Goal: Find specific page/section: Find specific page/section

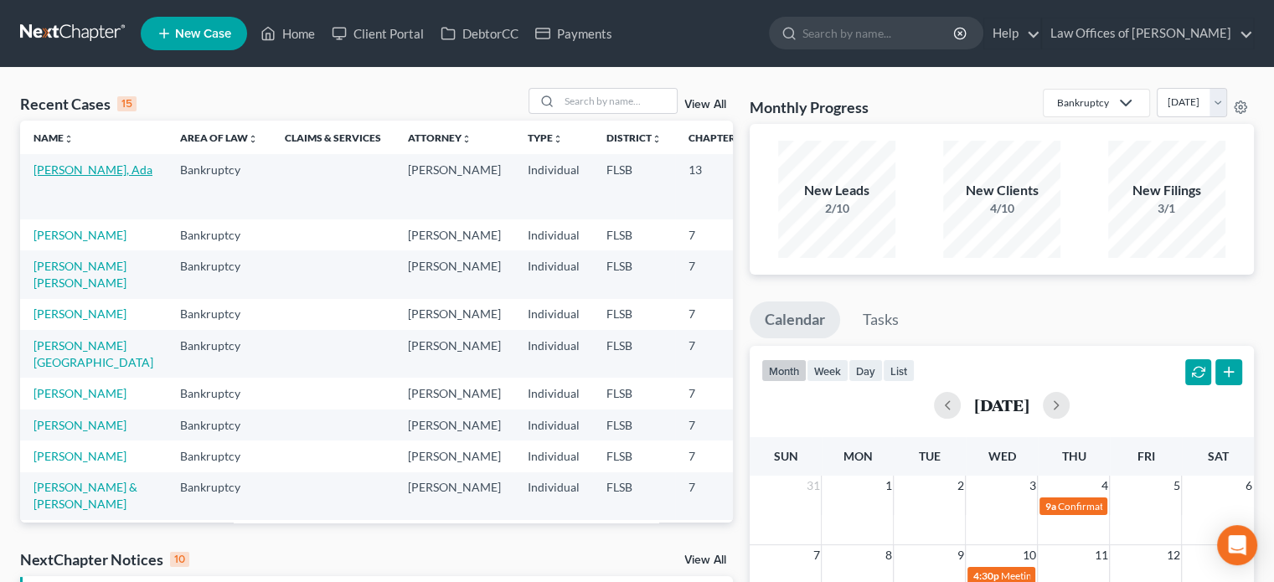
click at [49, 176] on link "[PERSON_NAME], Ada" at bounding box center [93, 170] width 119 height 14
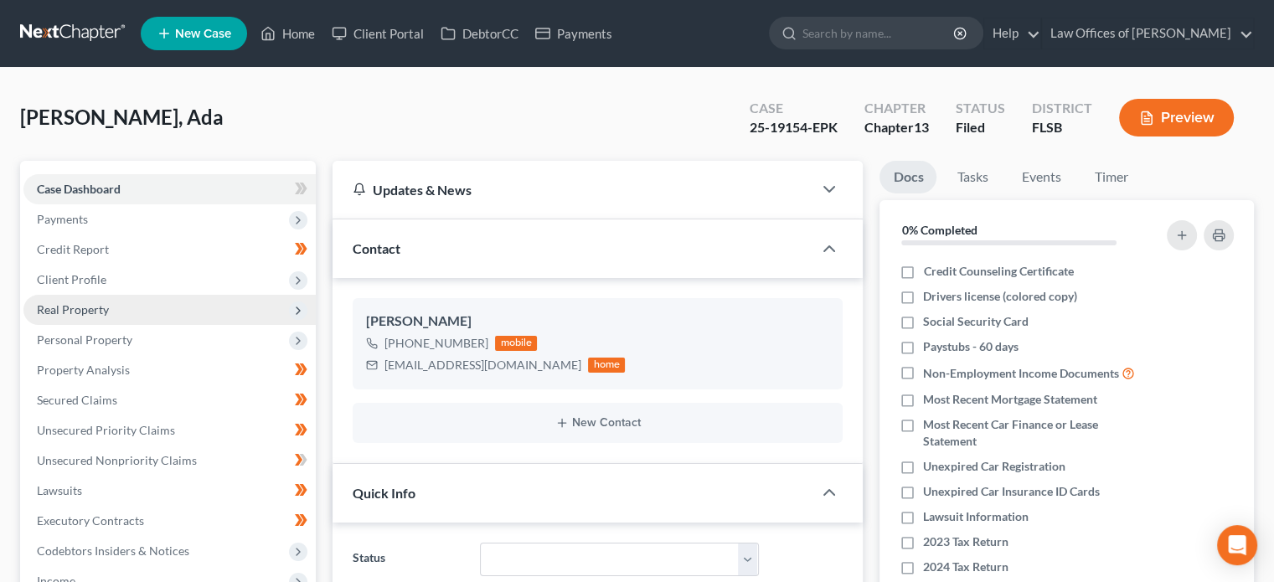
scroll to position [386, 0]
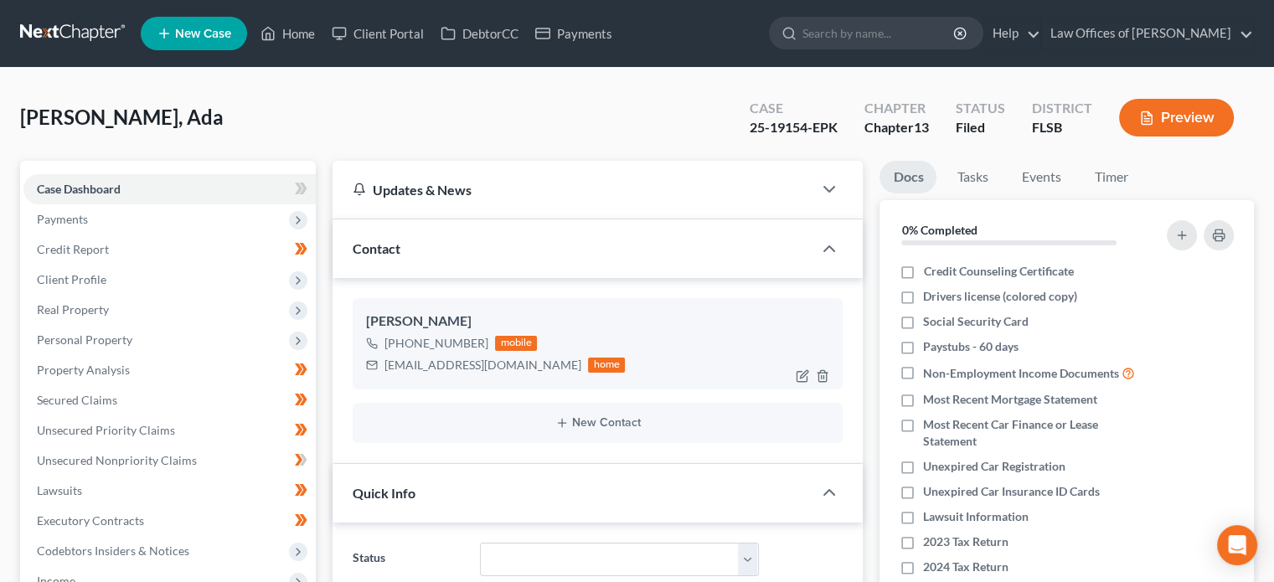
click at [412, 364] on div "[EMAIL_ADDRESS][DOMAIN_NAME]" at bounding box center [483, 365] width 197 height 17
copy div "[EMAIL_ADDRESS][DOMAIN_NAME]"
click at [850, 34] on input "search" at bounding box center [879, 33] width 153 height 31
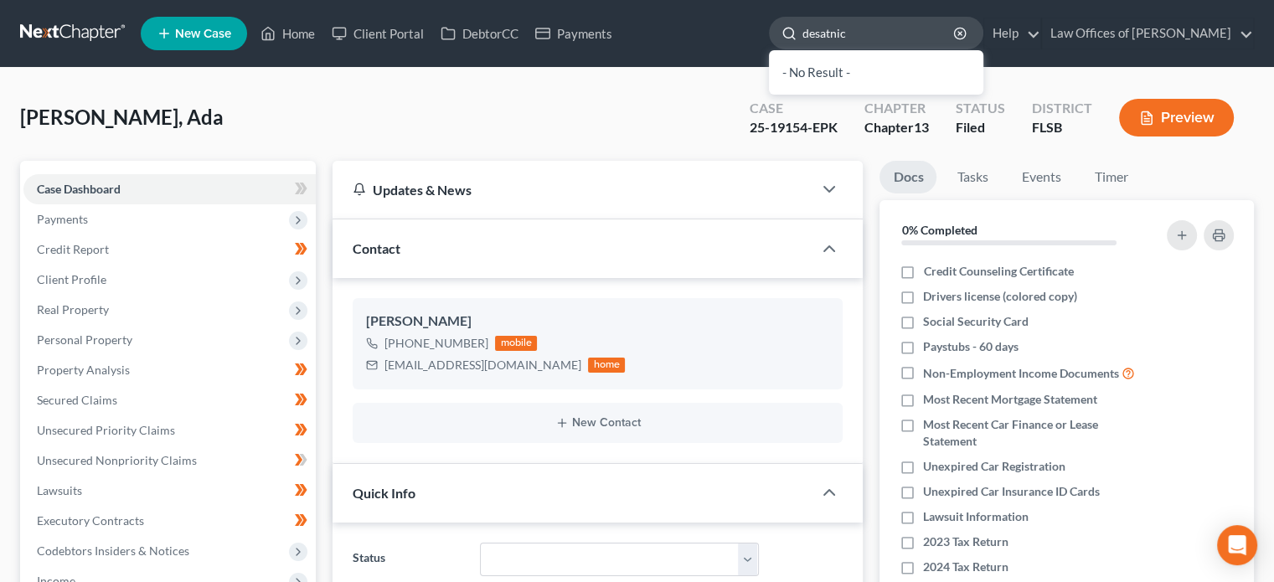
type input "[PERSON_NAME]"
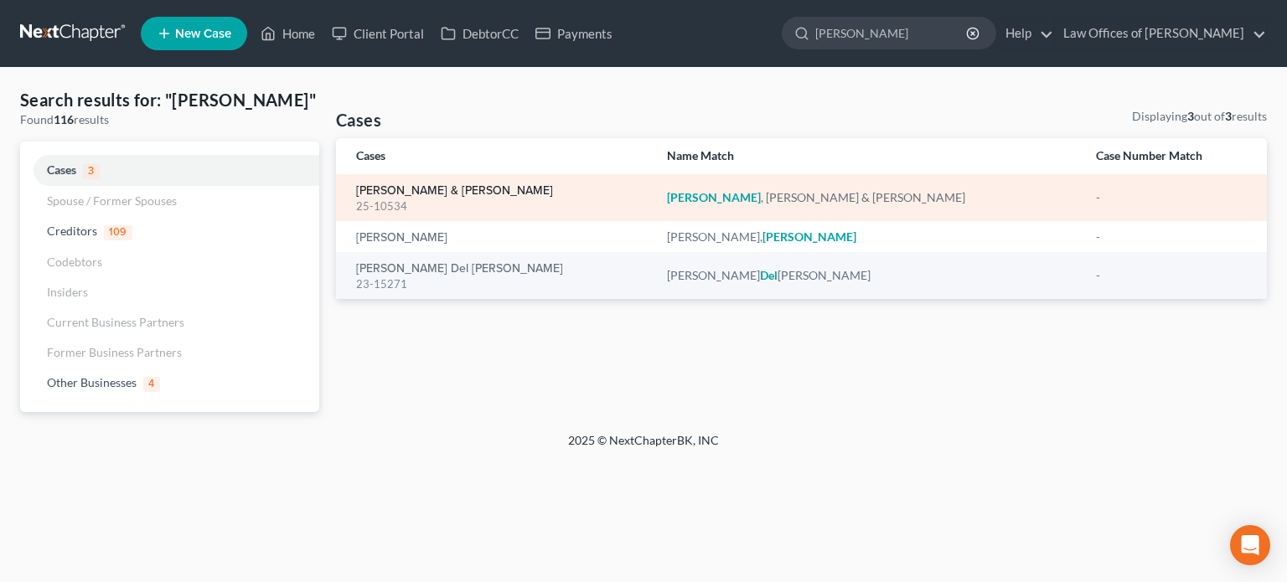
click at [468, 188] on link "[PERSON_NAME] & [PERSON_NAME]" at bounding box center [454, 191] width 197 height 12
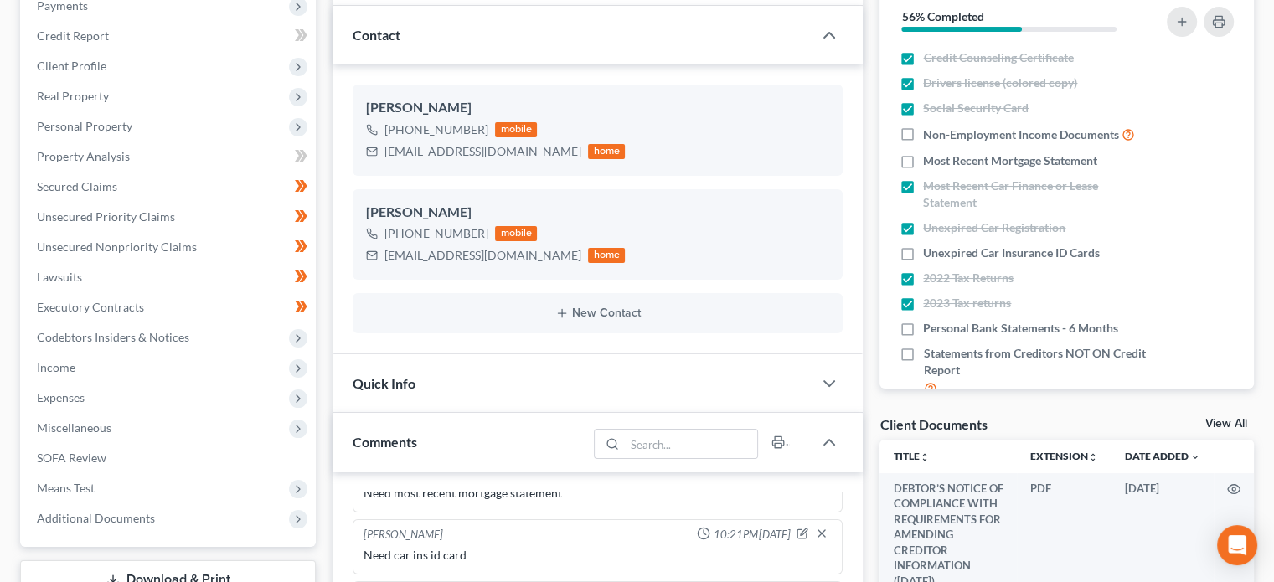
scroll to position [235, 0]
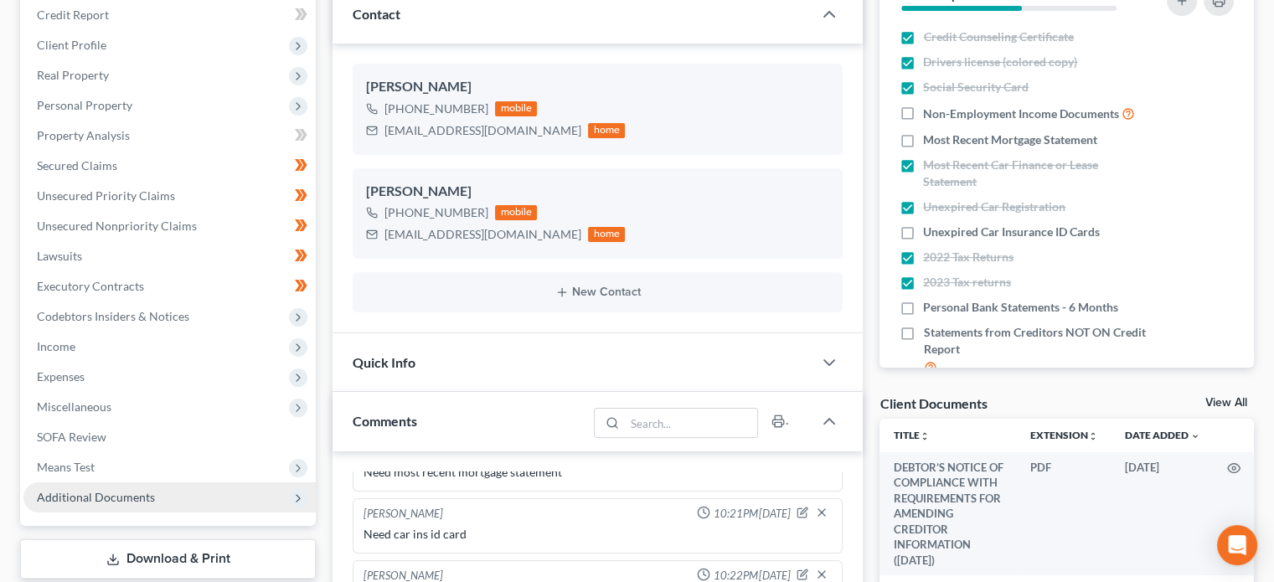
click at [132, 493] on span "Additional Documents" at bounding box center [96, 497] width 118 height 14
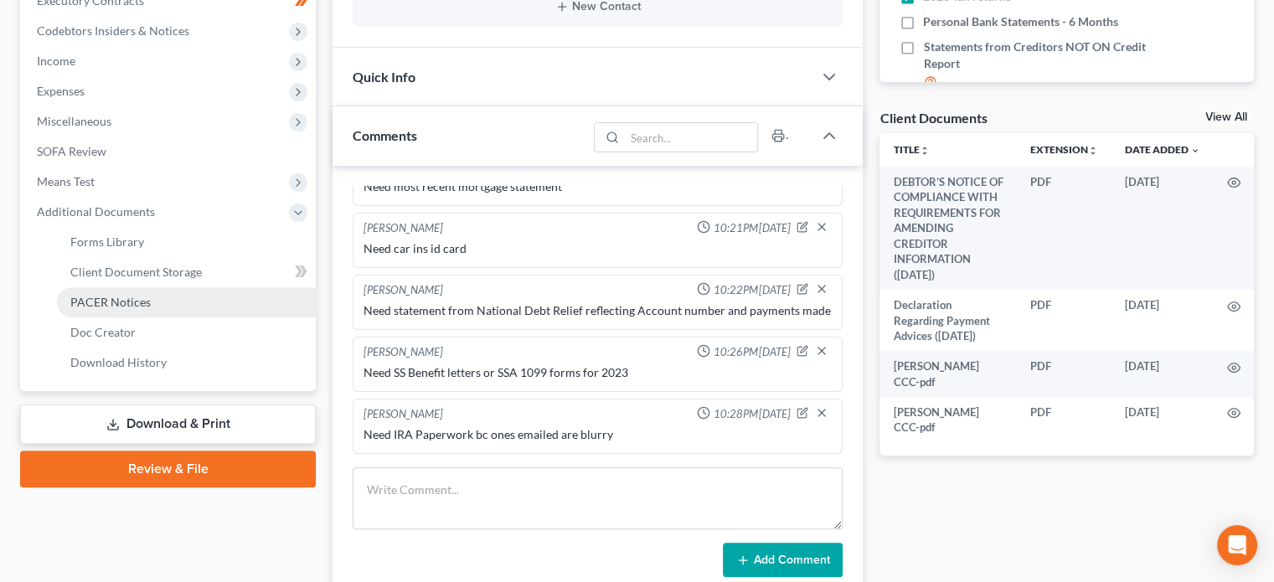
click at [147, 312] on link "PACER Notices" at bounding box center [186, 302] width 259 height 30
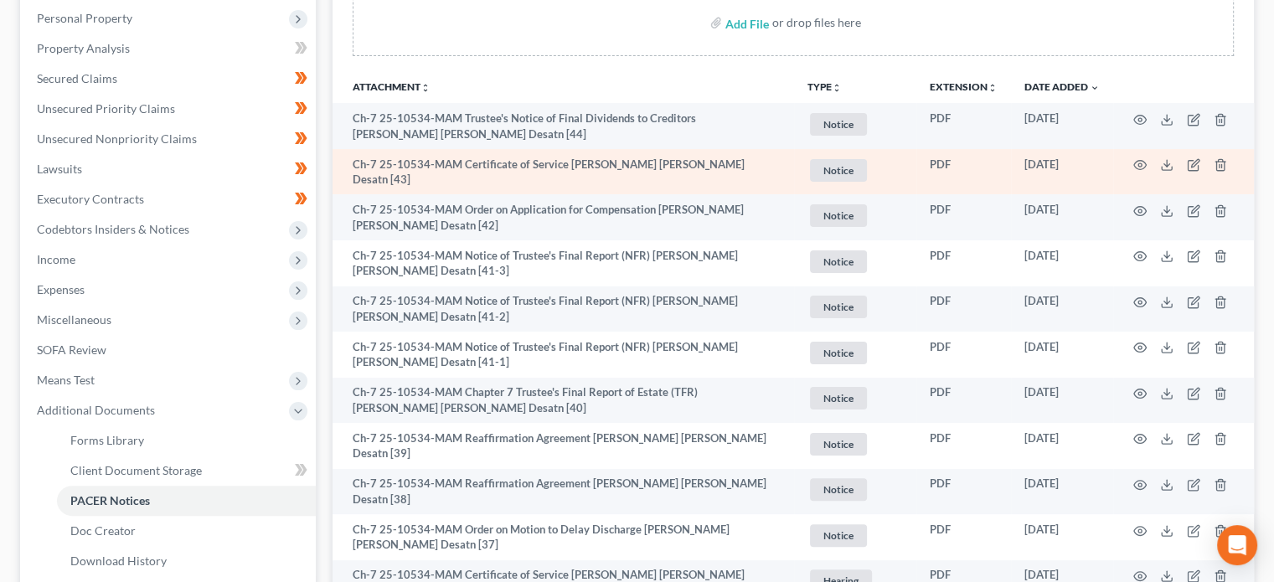
scroll to position [318, 0]
